Goal: Task Accomplishment & Management: Use online tool/utility

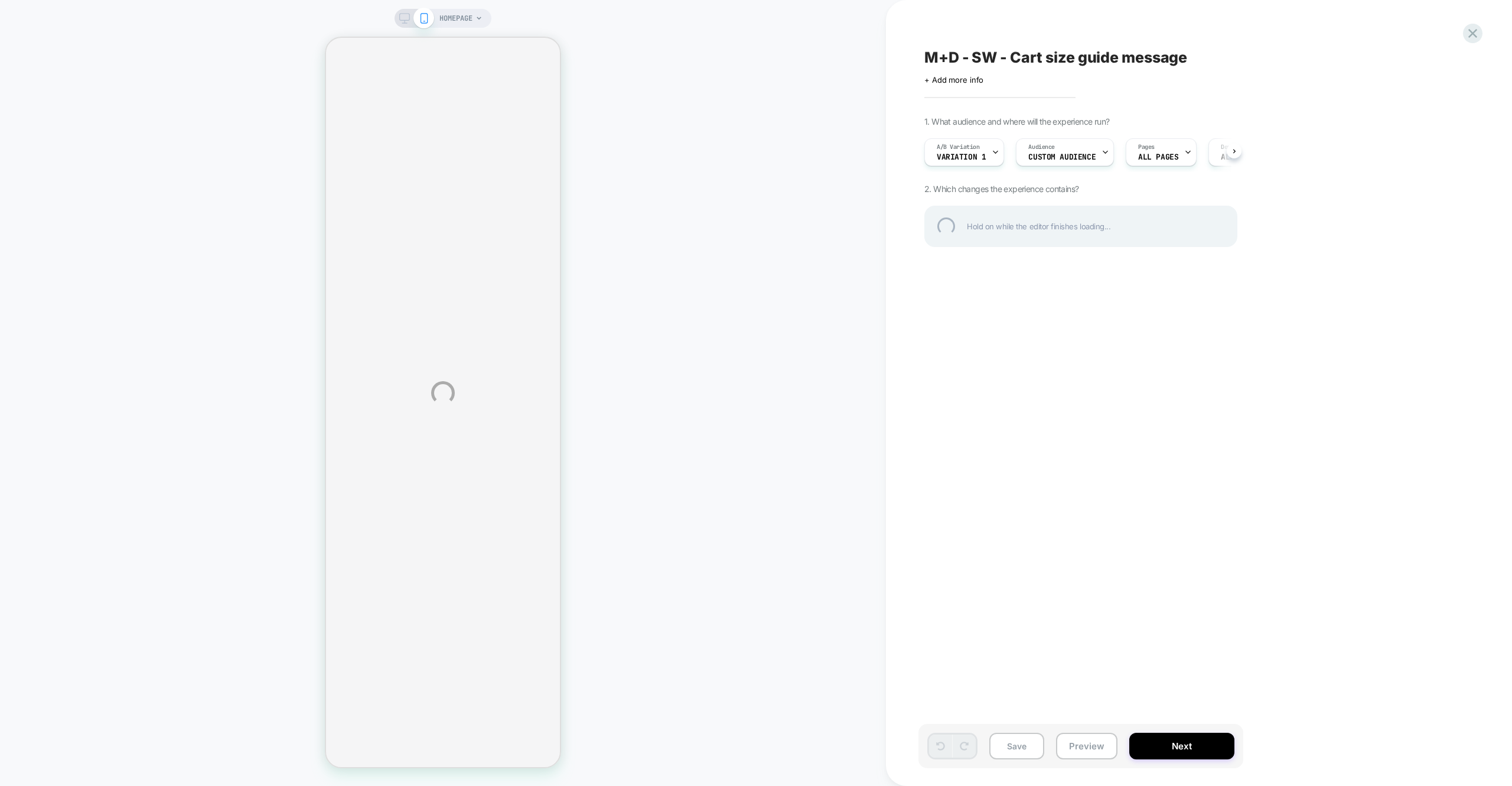
click at [979, 157] on div "HOMEPAGE M+D - SW - Cart size guide message Click to edit experience details + …" at bounding box center [756, 393] width 1512 height 786
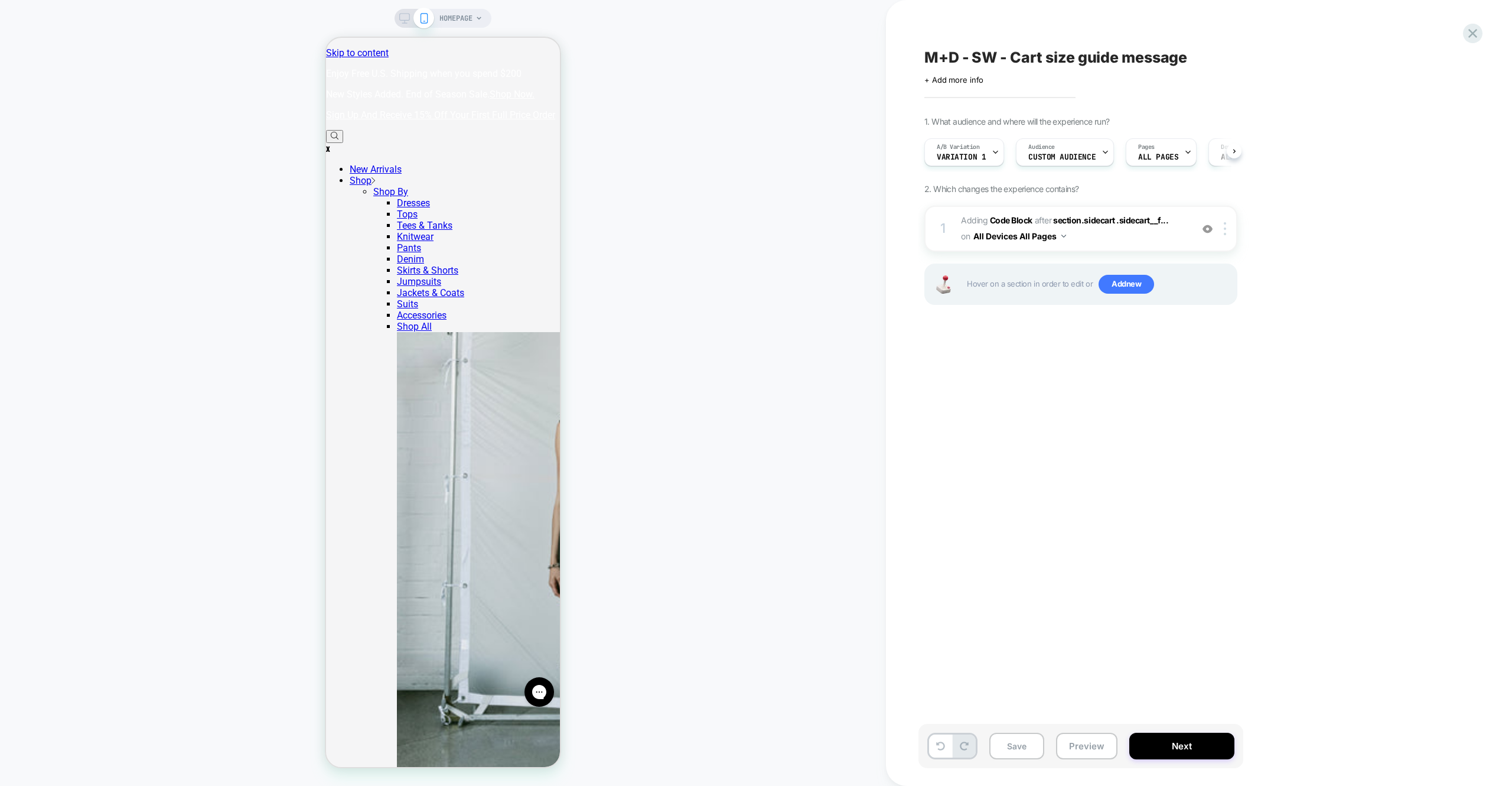
scroll to position [0, 1]
click at [957, 161] on span "Variation 1" at bounding box center [961, 157] width 49 height 8
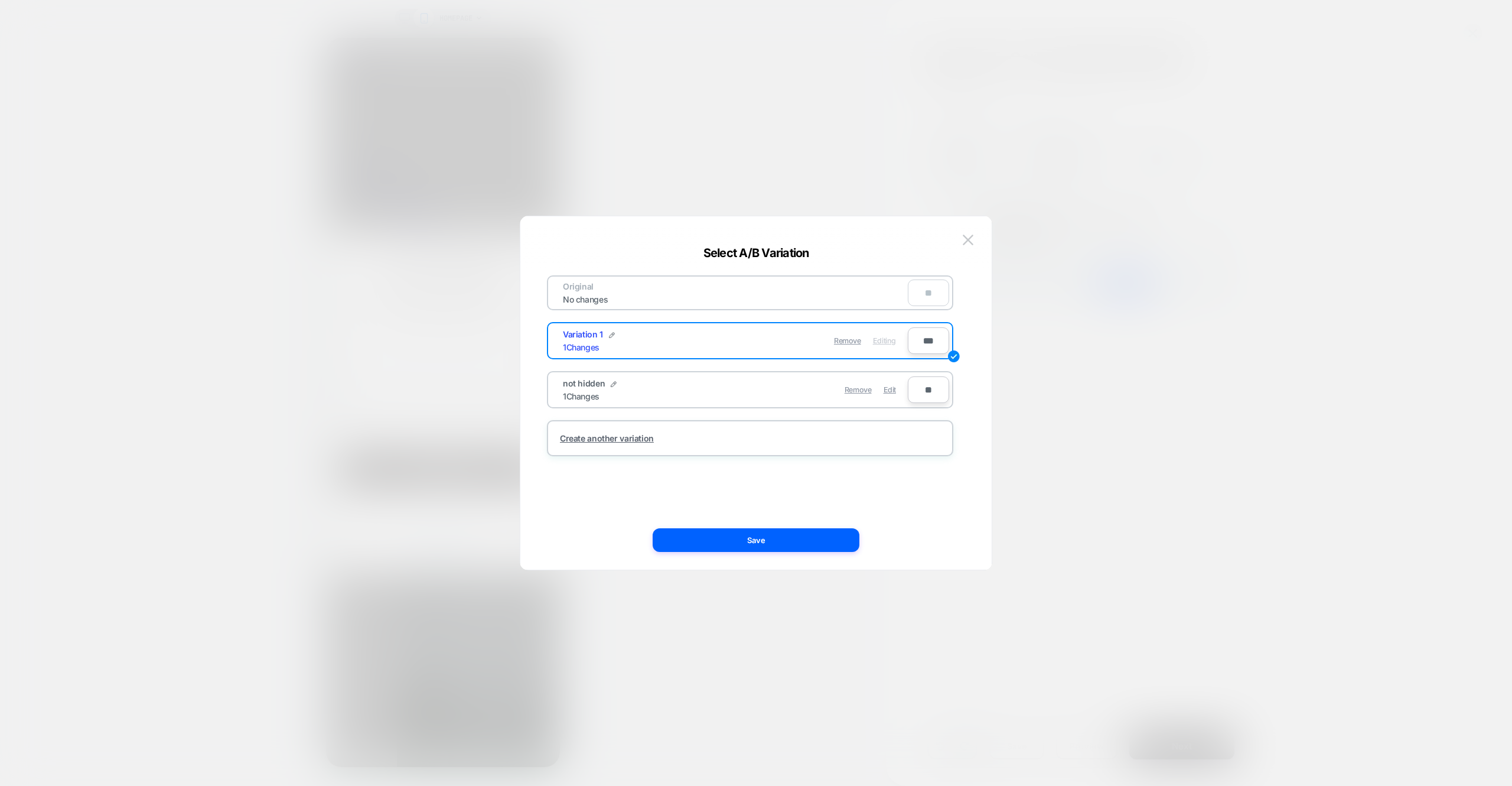
click at [963, 237] on img at bounding box center [968, 239] width 11 height 10
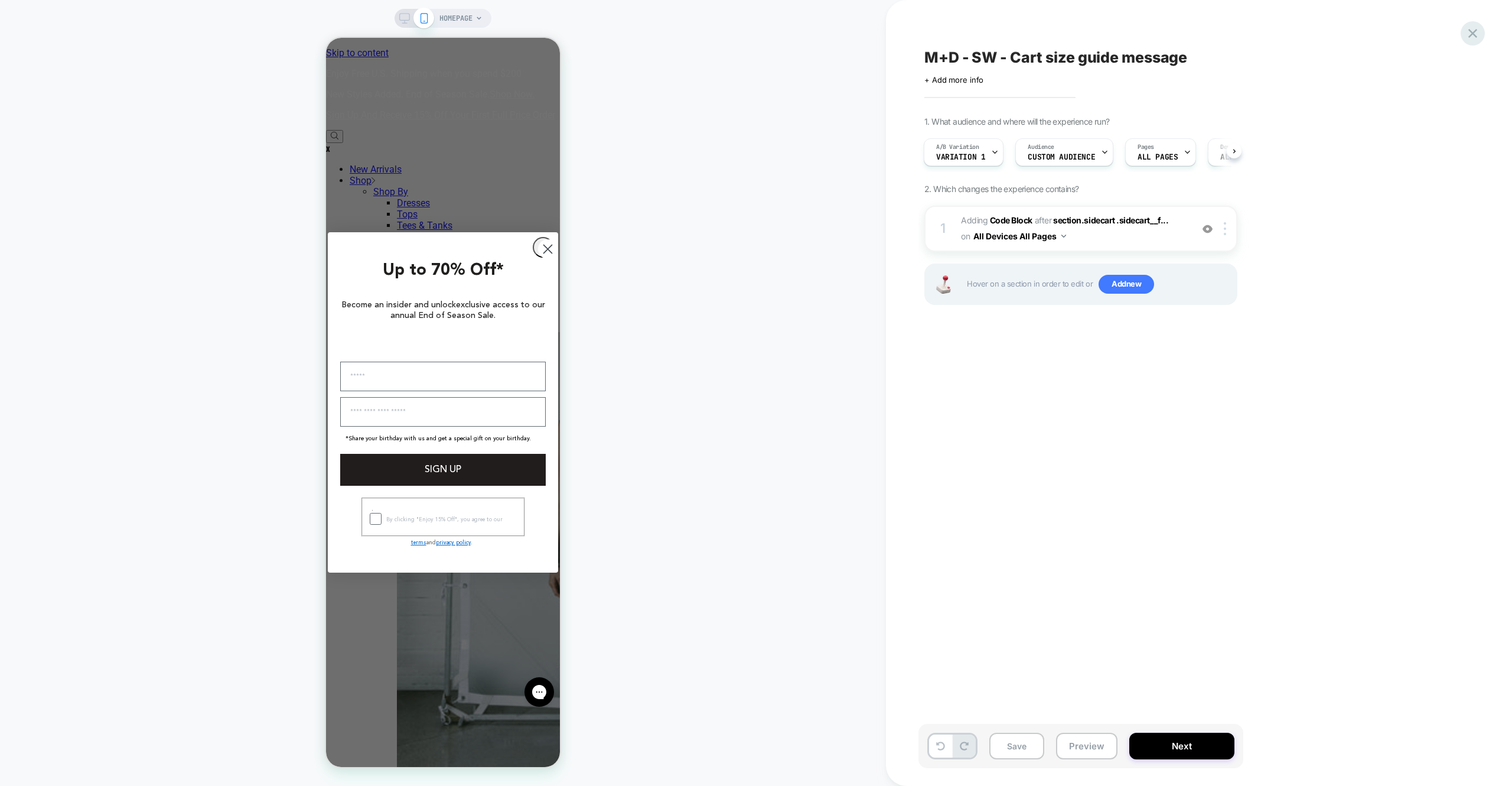
click at [1474, 35] on icon at bounding box center [1473, 33] width 9 height 9
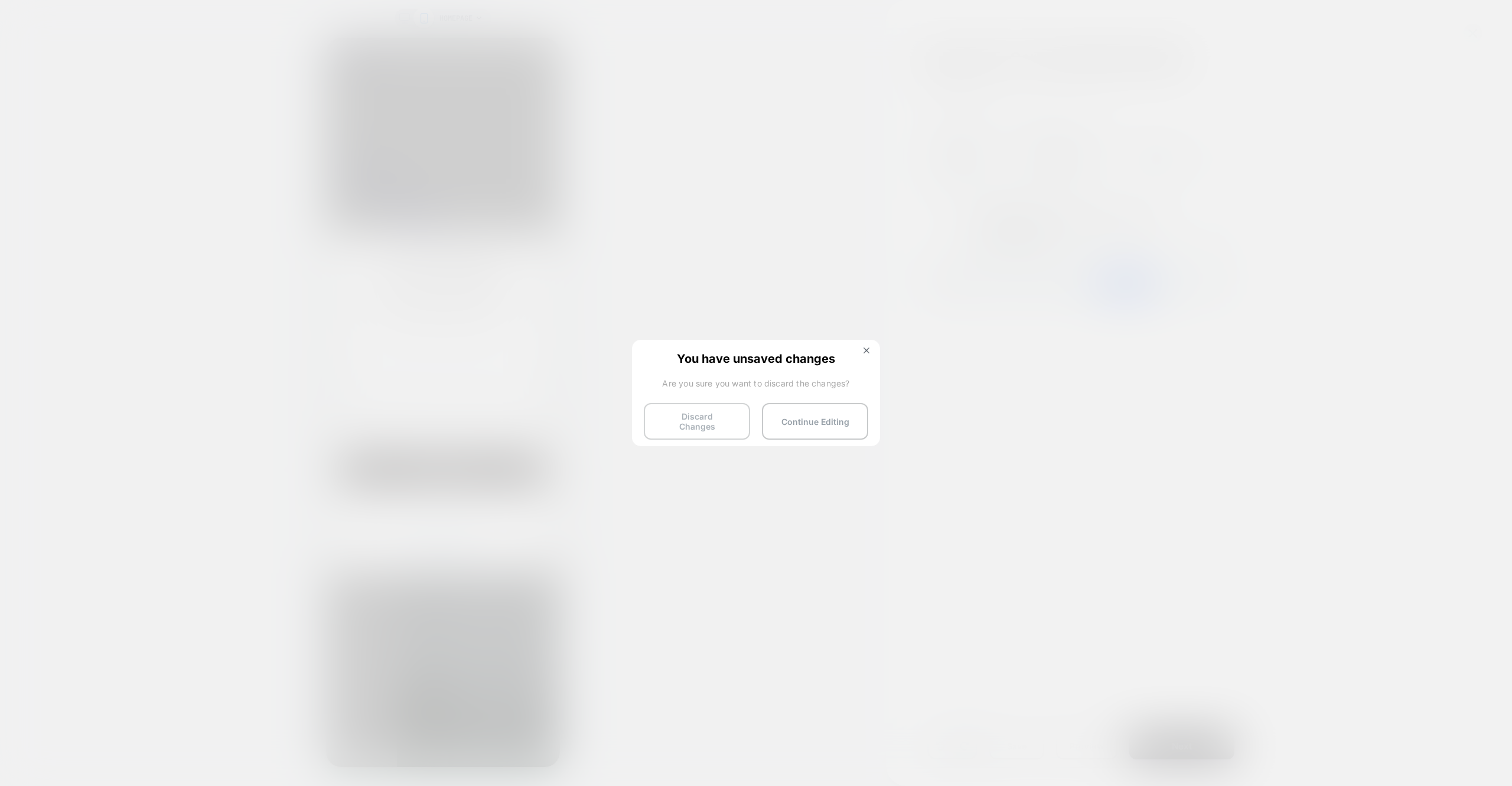
click at [734, 408] on button "Discard Changes" at bounding box center [696, 422] width 106 height 37
